Goal: Task Accomplishment & Management: Use online tool/utility

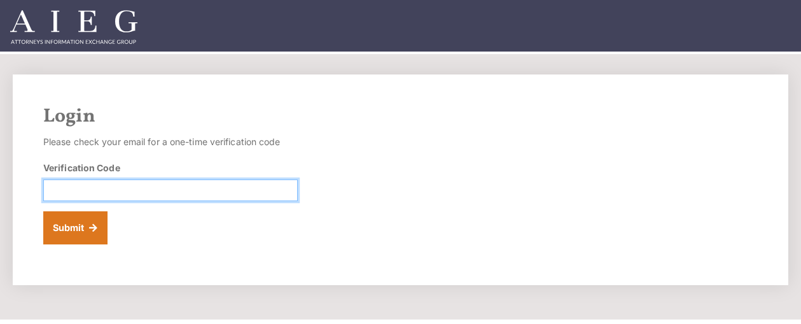
click at [53, 191] on input "Verification Code" at bounding box center [170, 190] width 254 height 22
type input "876805"
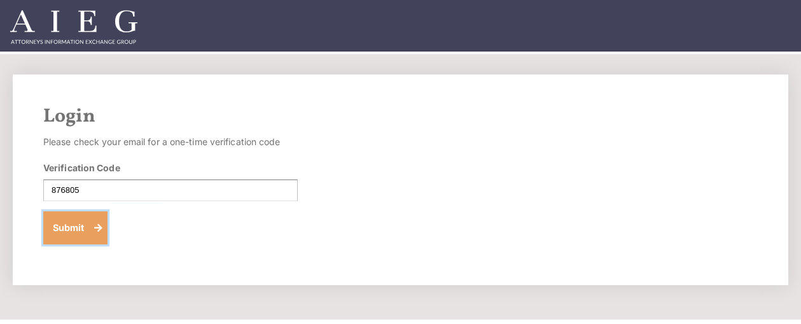
click at [59, 222] on button "Submit" at bounding box center [75, 227] width 64 height 33
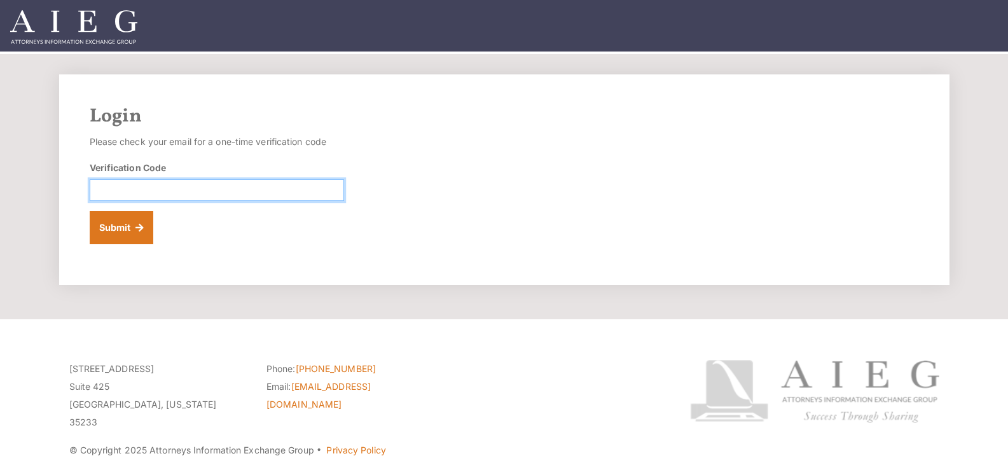
click at [128, 193] on input "Verification Code" at bounding box center [217, 190] width 254 height 22
type input "696752"
click at [121, 217] on button "Submit" at bounding box center [122, 227] width 64 height 33
